Goal: Find specific page/section: Find specific page/section

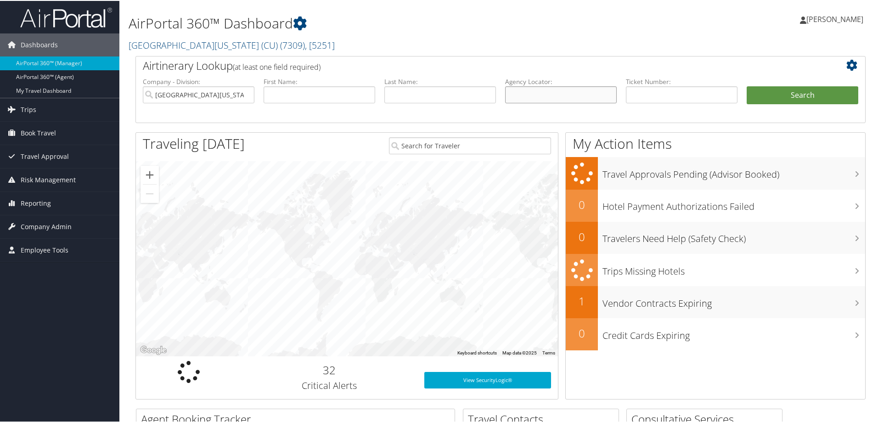
click at [536, 93] on input "text" at bounding box center [561, 93] width 112 height 17
paste input "DDPTGT"
type input "DDPTGT"
click at [777, 97] on button "Search" at bounding box center [803, 94] width 112 height 18
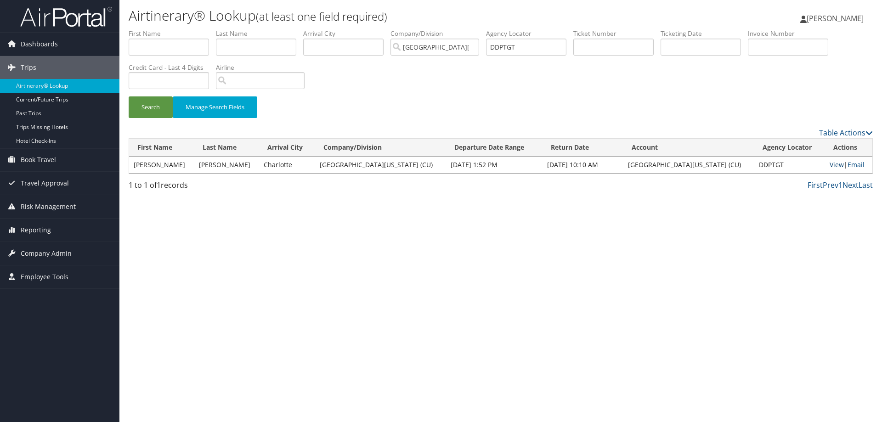
click at [829, 166] on link "View" at bounding box center [836, 164] width 14 height 9
click at [501, 46] on input "DDPTGT" at bounding box center [526, 47] width 80 height 17
paste input "NHF3F3"
type input "NHF3F3"
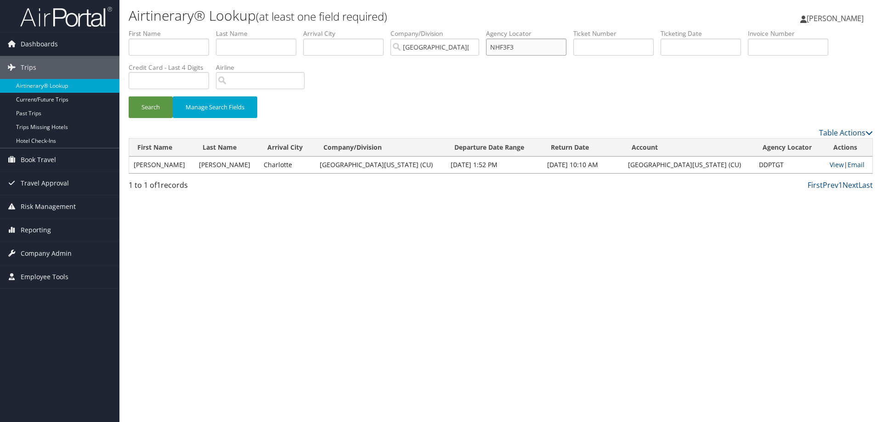
click at [129, 96] on button "Search" at bounding box center [151, 107] width 44 height 22
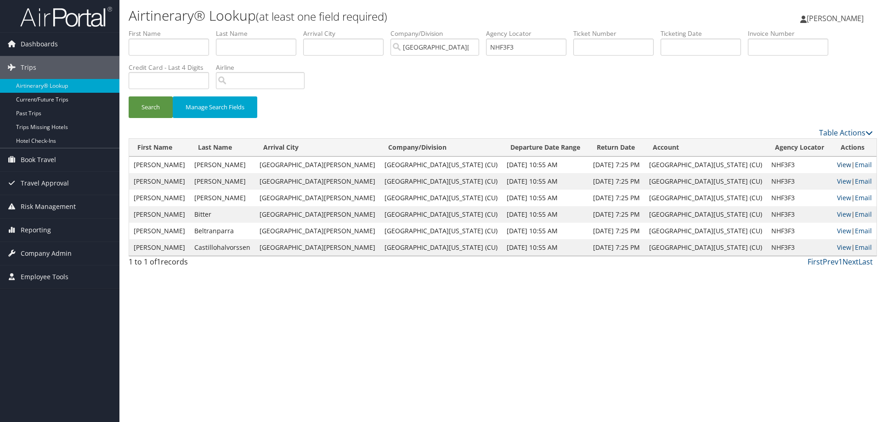
click at [837, 165] on link "View" at bounding box center [844, 164] width 14 height 9
click at [837, 166] on link "View" at bounding box center [844, 164] width 14 height 9
click at [505, 45] on input "NHF3F3" at bounding box center [526, 47] width 80 height 17
paste input "DDPTGT"
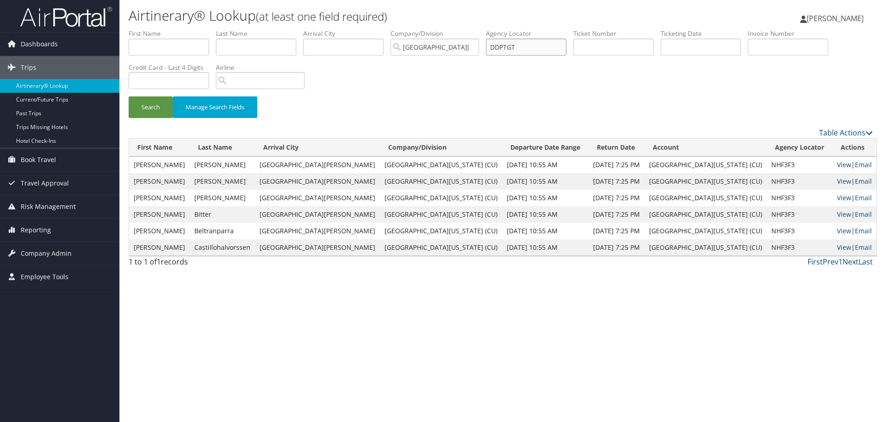
type input "DDPTGT"
click at [147, 105] on button "Search" at bounding box center [151, 107] width 44 height 22
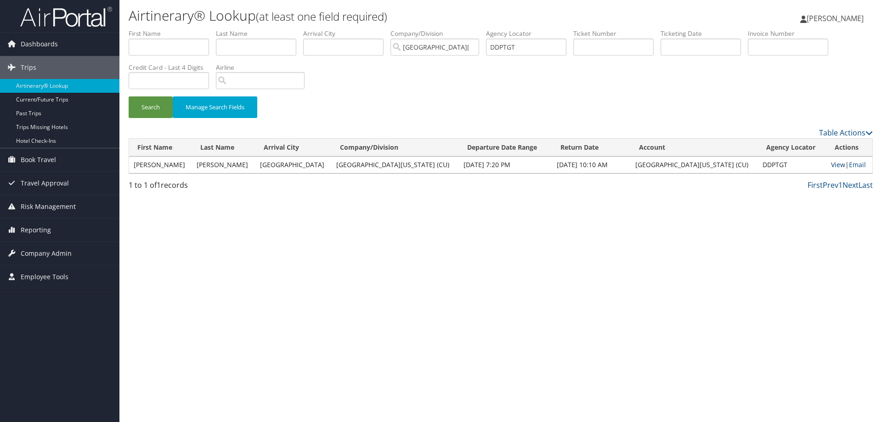
click at [831, 162] on link "View" at bounding box center [838, 164] width 14 height 9
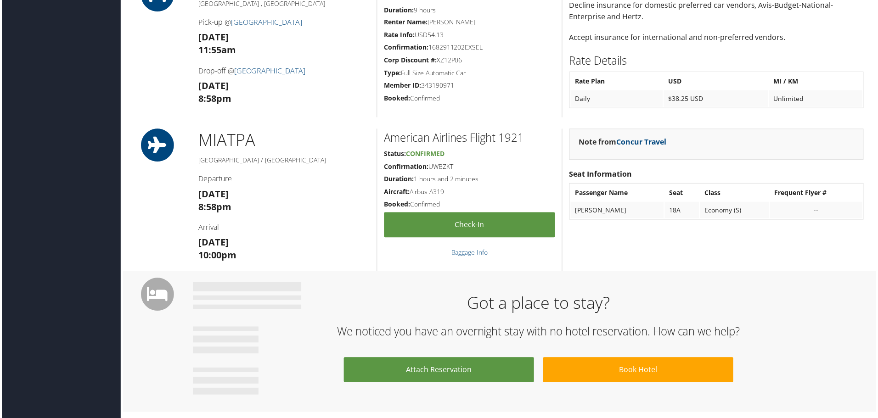
scroll to position [1653, 0]
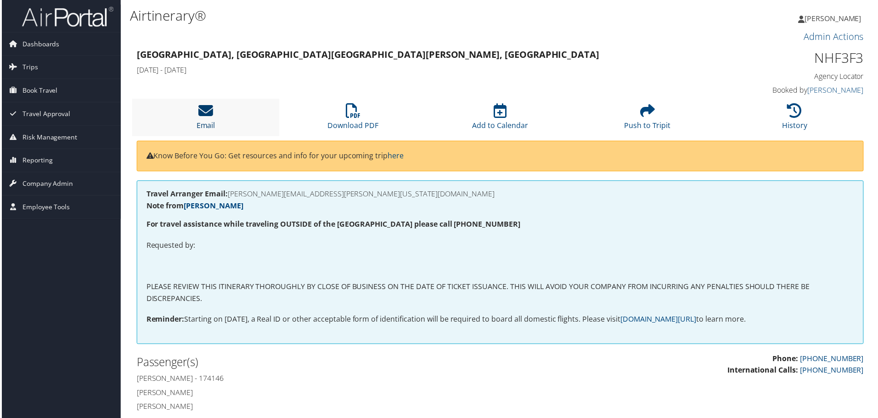
click at [198, 111] on icon at bounding box center [204, 111] width 15 height 15
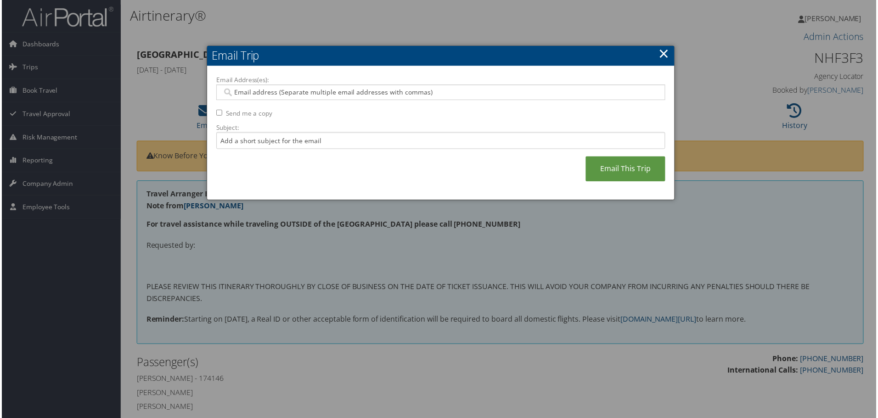
click at [277, 95] on input "Email Address(es):" at bounding box center [440, 92] width 439 height 9
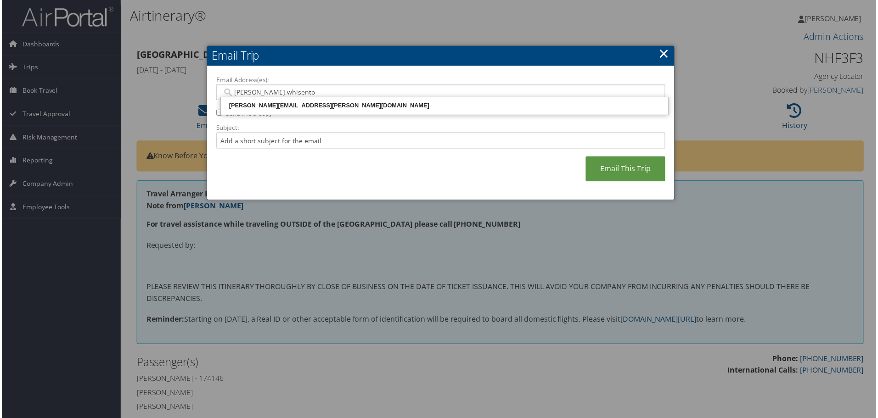
type input "michele.whisenton"
click at [277, 109] on div "MICHELE.WHISENTON@CBTRAVEL.COM" at bounding box center [444, 106] width 447 height 9
type input "MICHELE.WHISENTON@CBTRAVEL.COM"
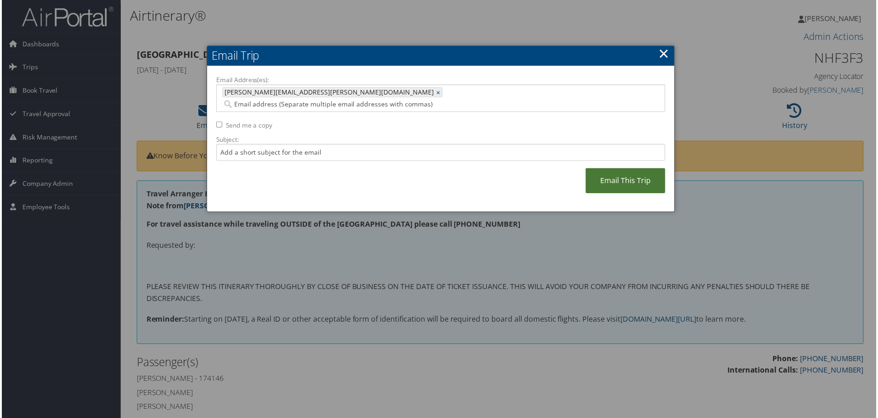
click at [615, 173] on link "Email This Trip" at bounding box center [627, 181] width 80 height 25
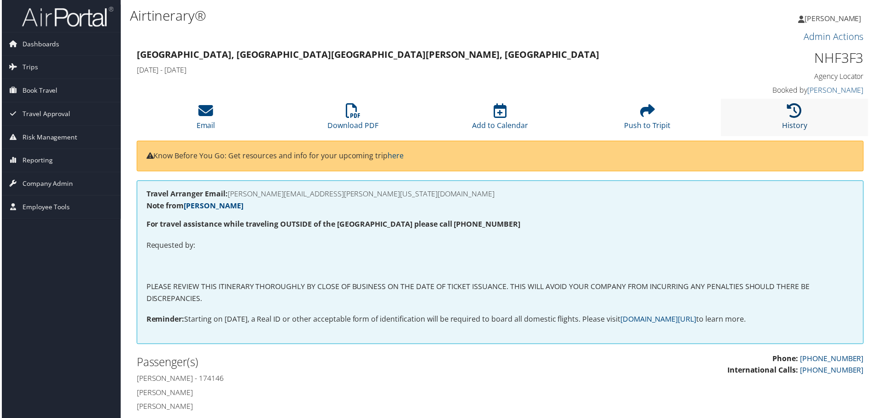
click at [789, 115] on icon at bounding box center [796, 111] width 15 height 15
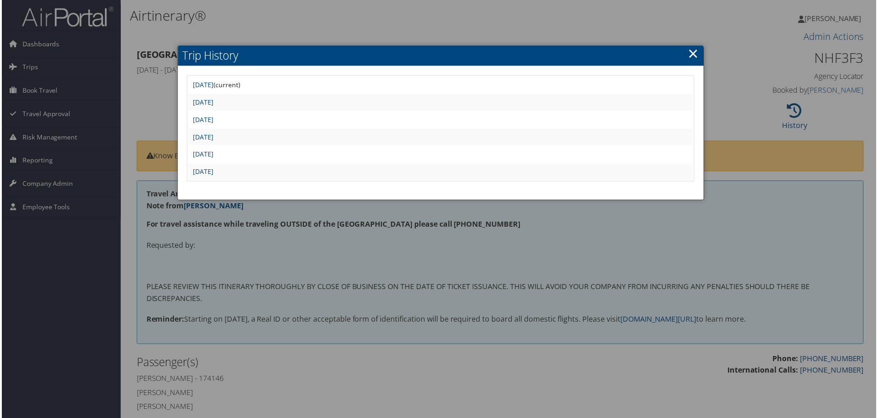
click at [318, 375] on div at bounding box center [441, 211] width 882 height 422
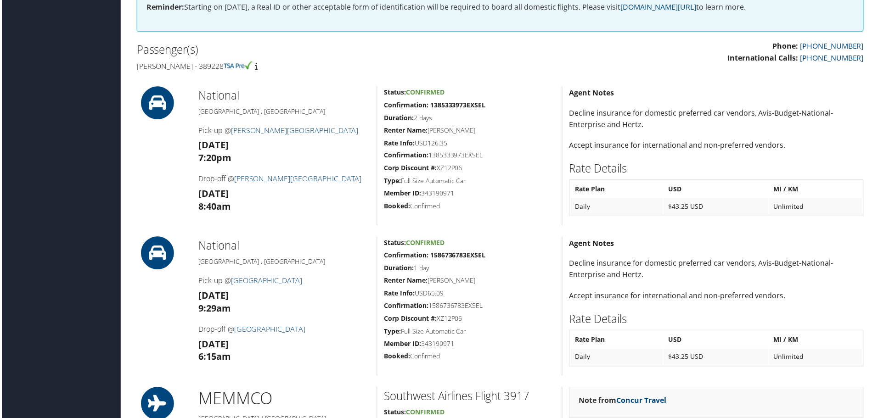
scroll to position [322, 0]
